Goal: Task Accomplishment & Management: Manage account settings

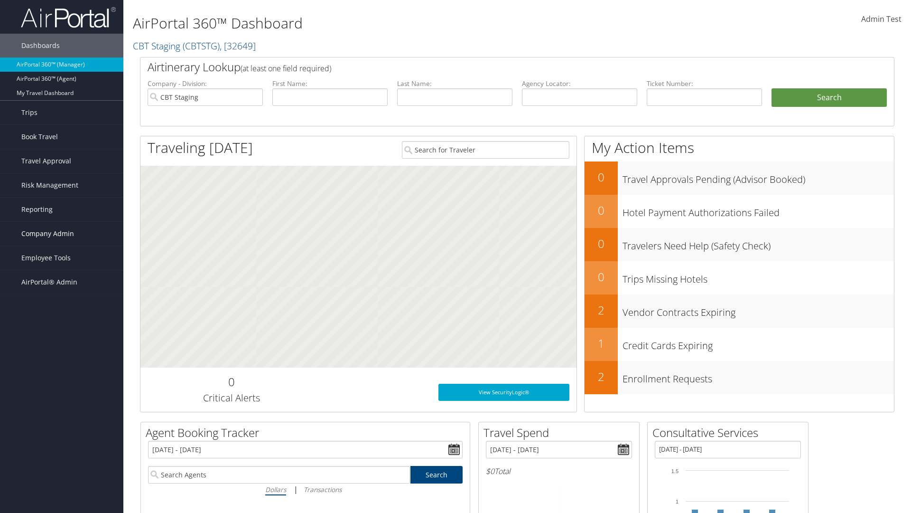
click at [62, 233] on span "Company Admin" at bounding box center [47, 234] width 53 height 24
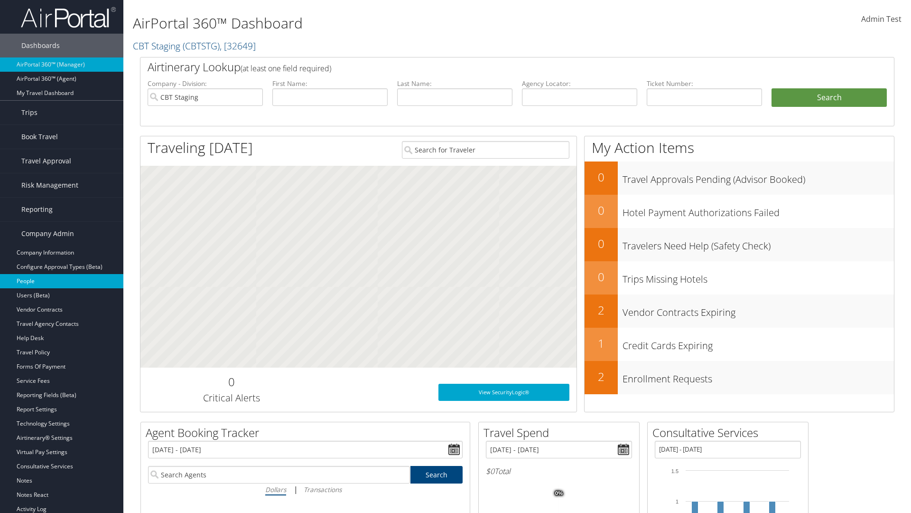
click at [62, 281] on link "People" at bounding box center [61, 281] width 123 height 14
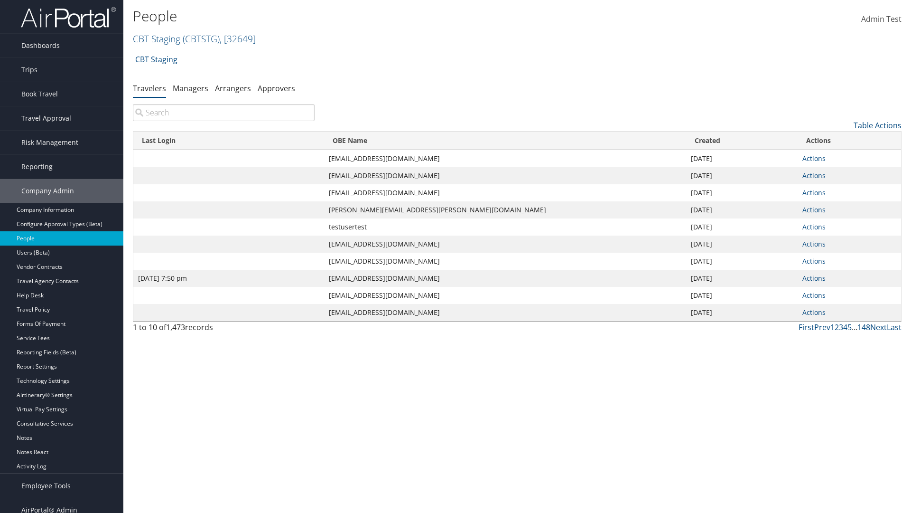
click at [224, 112] on input "search" at bounding box center [224, 112] width 182 height 17
type input "Jan 9, 2024 7:50 pm"
